Goal: Check status: Check status

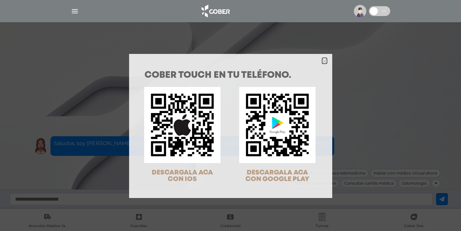
click at [323, 60] on polygon "Close" at bounding box center [324, 61] width 5 height 5
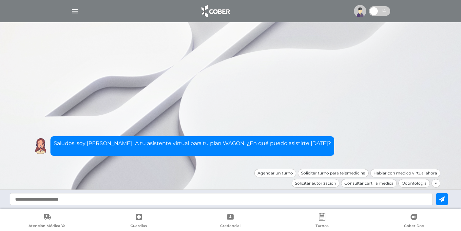
click at [73, 9] on img "button" at bounding box center [75, 11] width 8 height 8
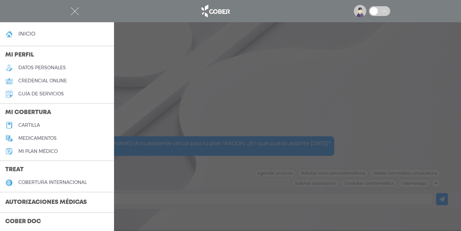
click at [45, 205] on h3 "Autorizaciones médicas" at bounding box center [46, 203] width 92 height 12
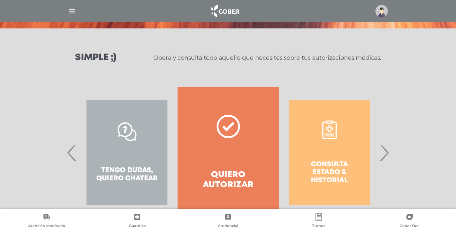
scroll to position [97, 0]
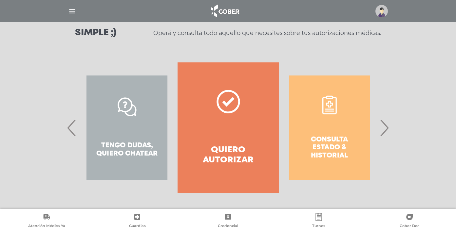
click at [382, 129] on span "›" at bounding box center [383, 127] width 13 height 35
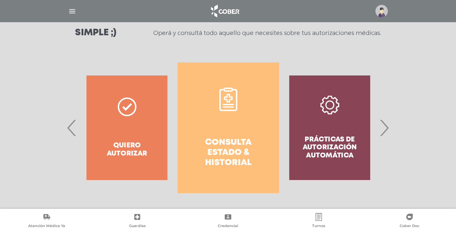
click at [231, 148] on h4 "Consulta estado & historial" at bounding box center [228, 153] width 78 height 31
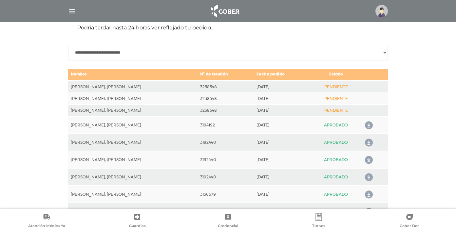
scroll to position [307, 0]
click at [371, 127] on icon at bounding box center [367, 125] width 10 height 10
